Goal: Navigation & Orientation: Understand site structure

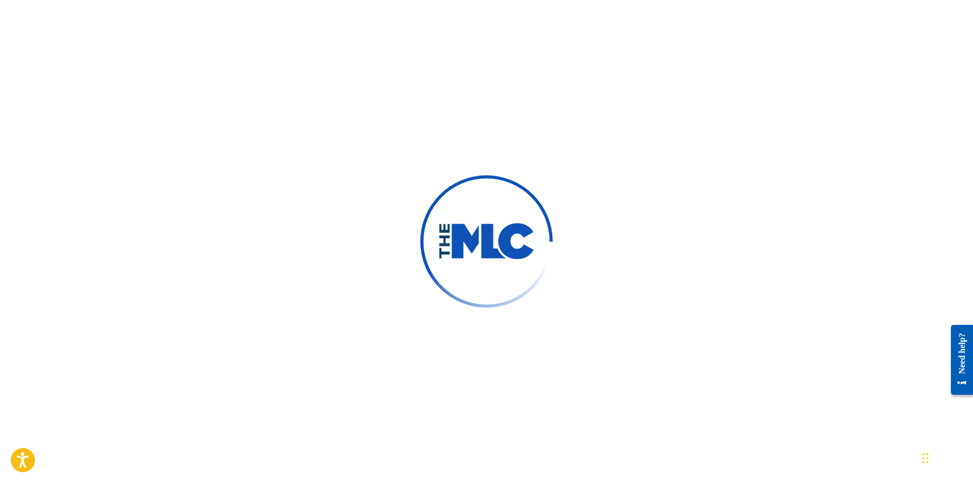
scroll to position [11, 0]
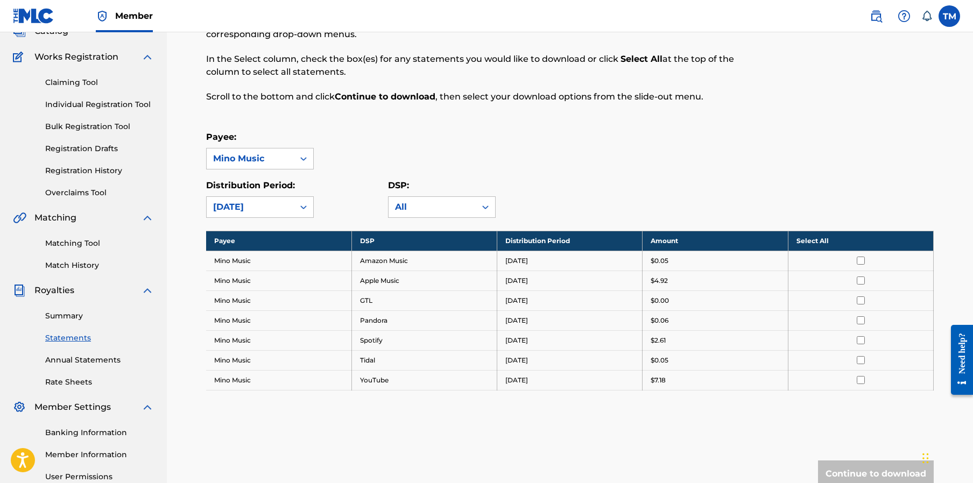
scroll to position [24, 0]
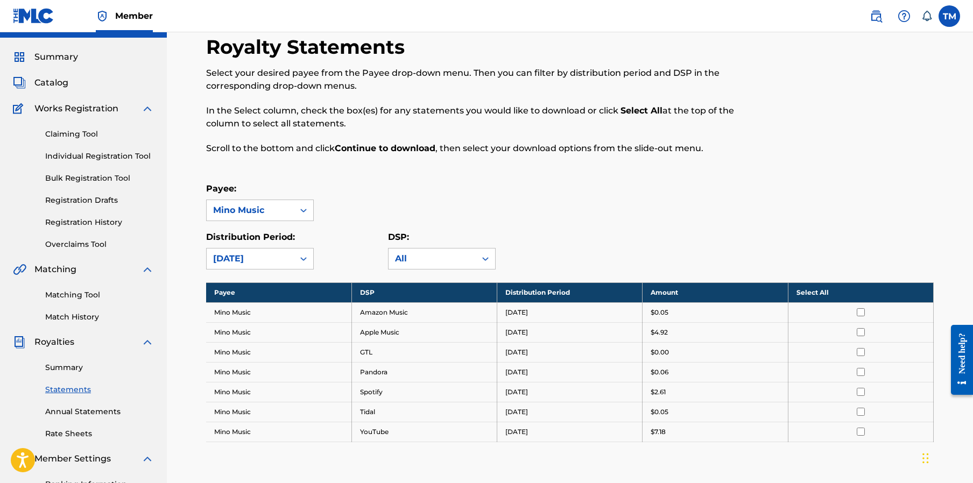
click at [61, 78] on span "Catalog" at bounding box center [51, 82] width 34 height 13
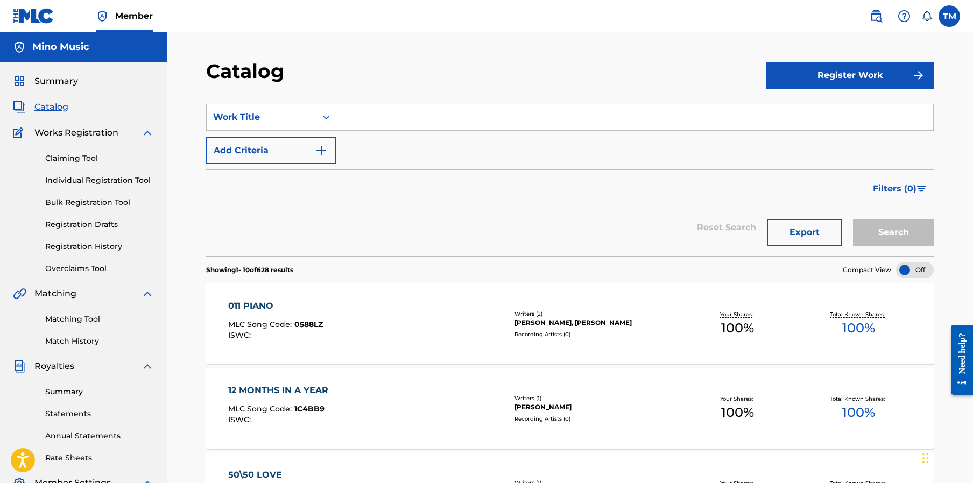
click at [54, 84] on span "Summary" at bounding box center [56, 81] width 44 height 13
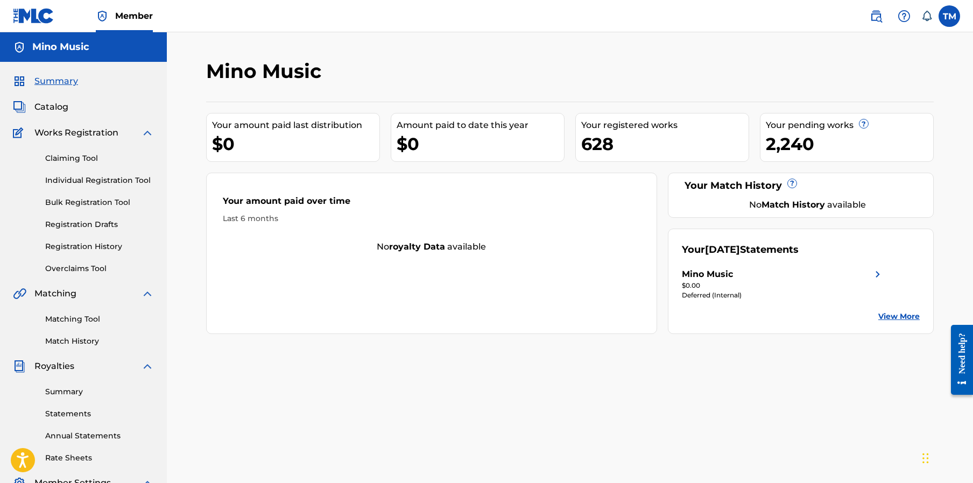
click at [56, 79] on span "Summary" at bounding box center [56, 81] width 44 height 13
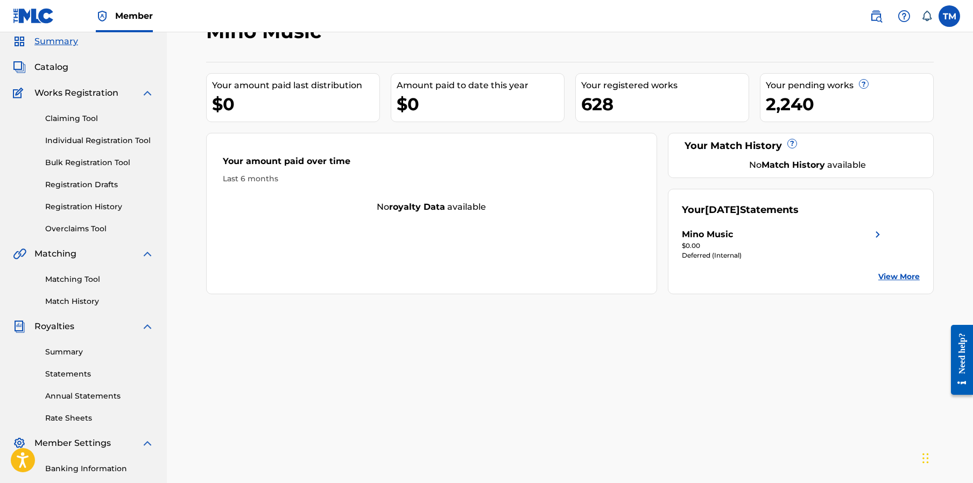
scroll to position [36, 0]
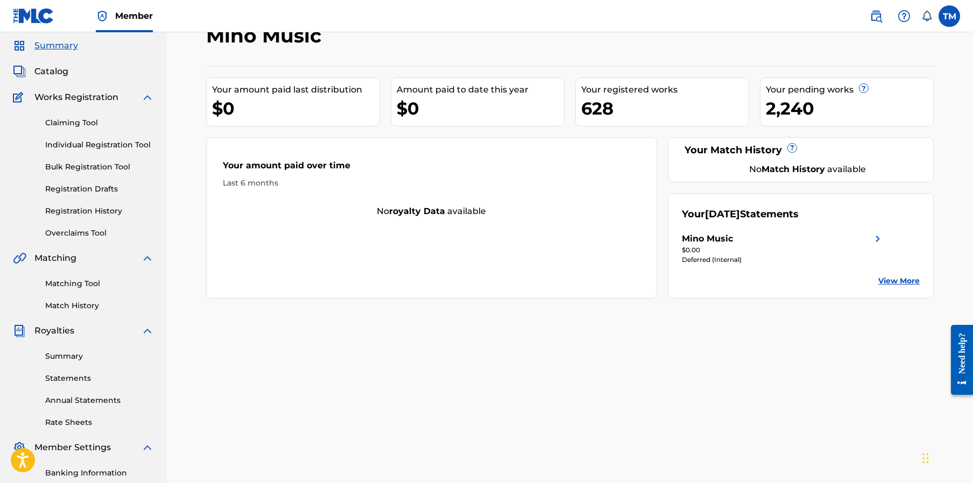
click at [86, 212] on link "Registration History" at bounding box center [99, 211] width 109 height 11
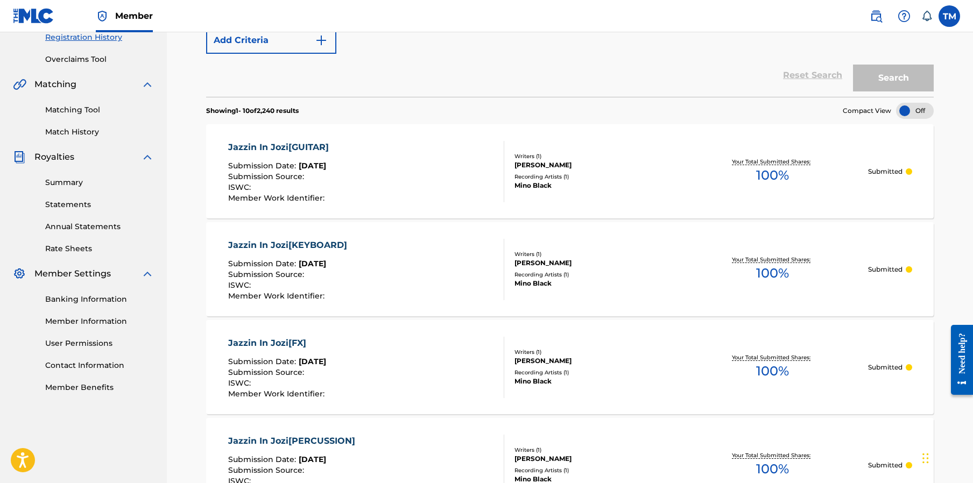
scroll to position [221, 0]
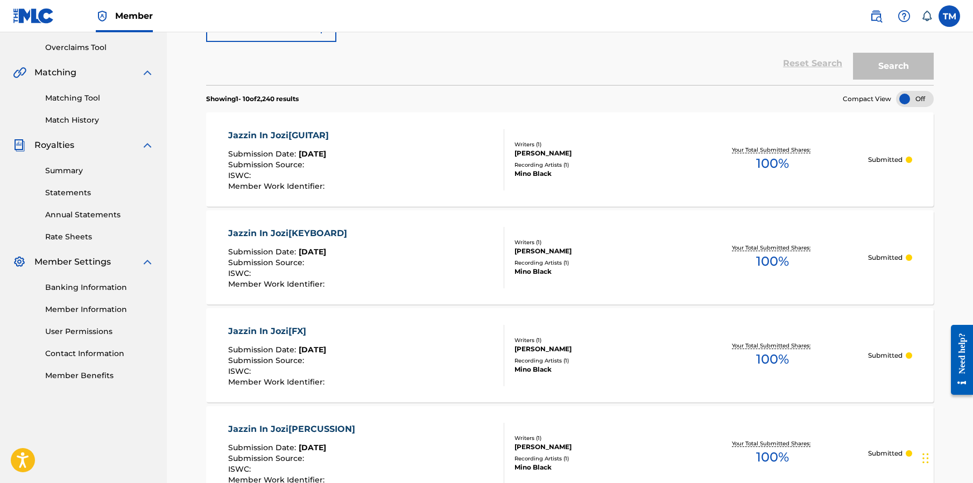
click at [72, 169] on link "Summary" at bounding box center [99, 170] width 109 height 11
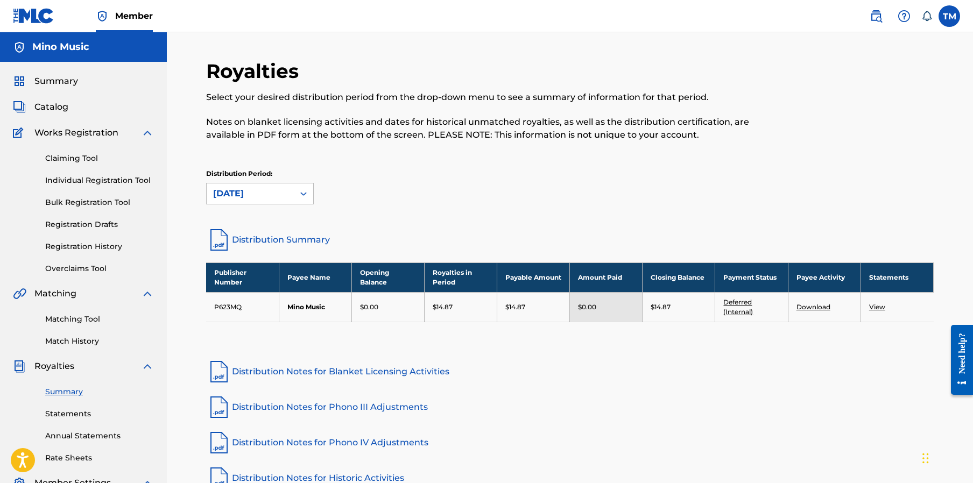
click at [57, 107] on span "Catalog" at bounding box center [51, 107] width 34 height 13
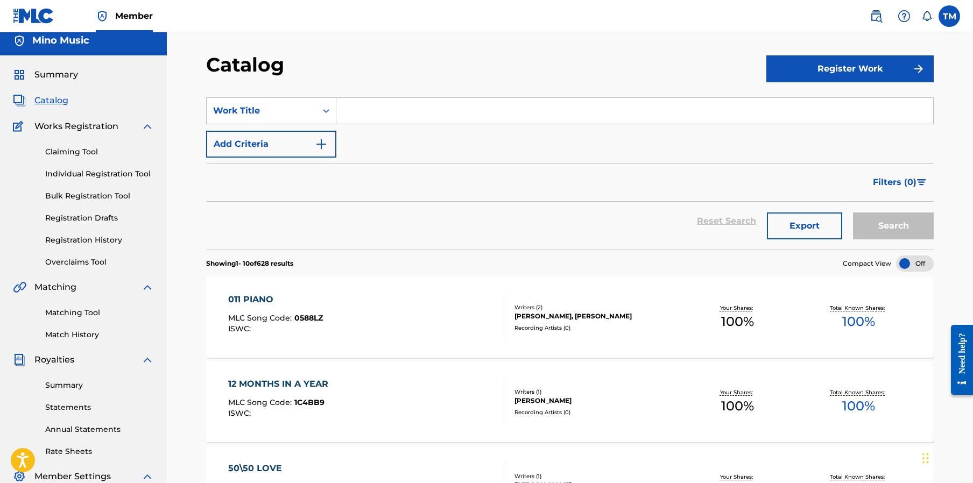
scroll to position [7, 0]
